Goal: Navigation & Orientation: Find specific page/section

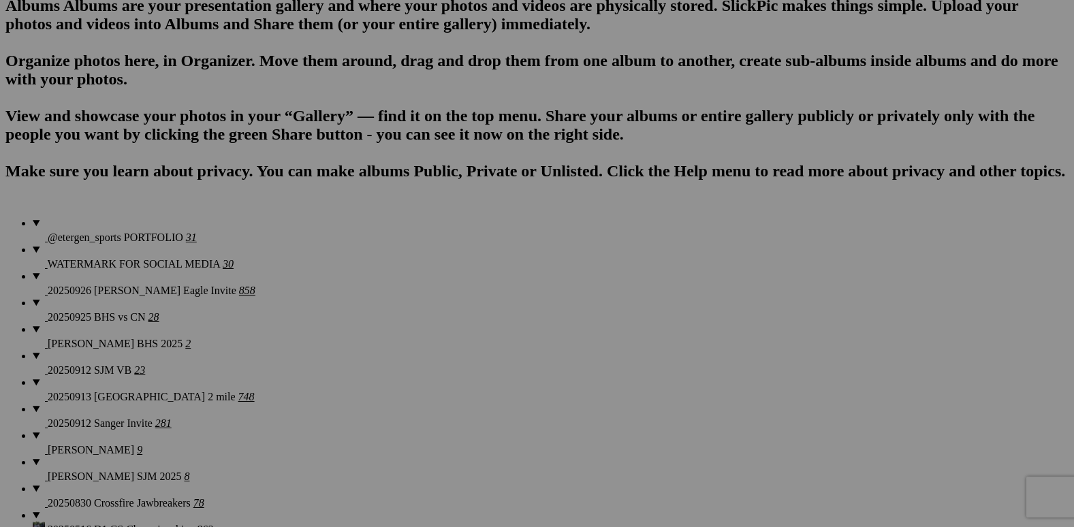
scroll to position [5345, 0]
